Goal: Navigation & Orientation: Find specific page/section

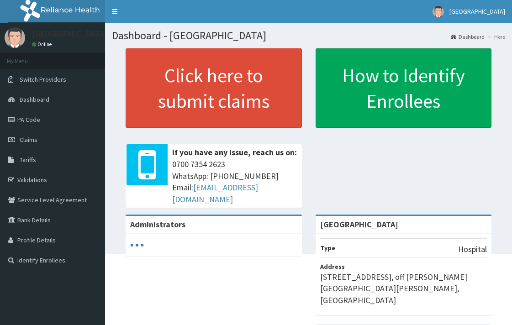
click at [29, 124] on link "PA Code" at bounding box center [52, 120] width 105 height 20
click at [32, 117] on link "PA Code" at bounding box center [52, 120] width 105 height 20
